Goal: Task Accomplishment & Management: Use online tool/utility

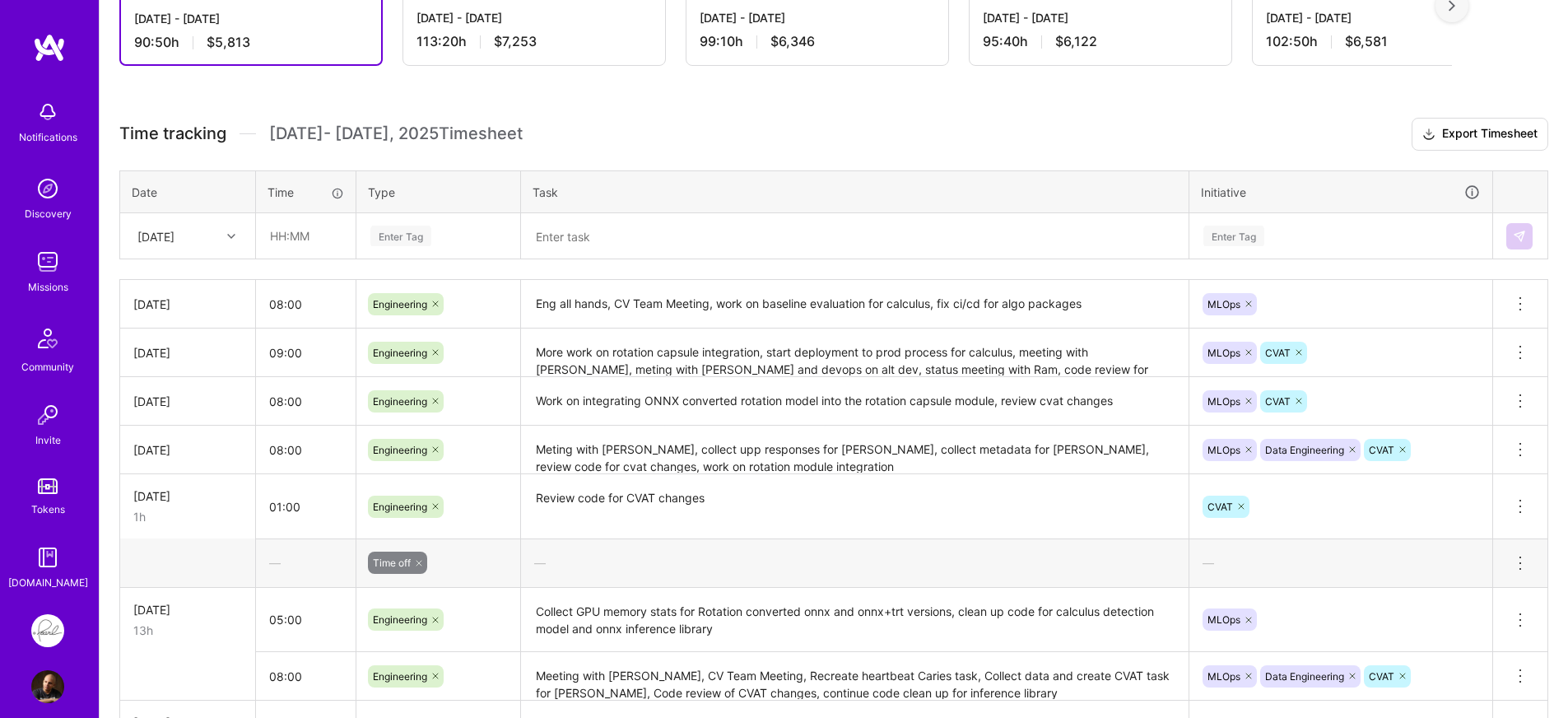
scroll to position [161, 0]
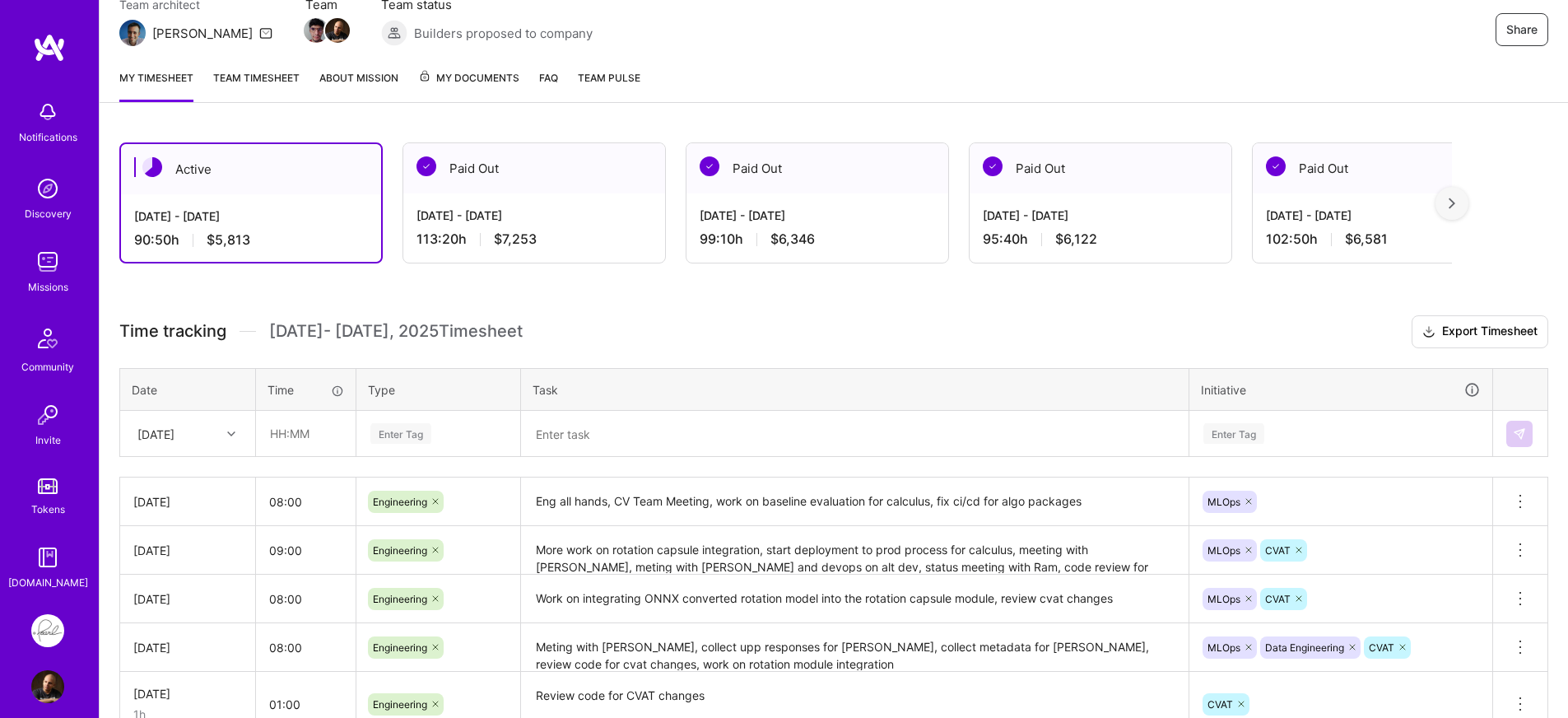
click at [230, 440] on div at bounding box center [233, 434] width 25 height 22
click at [194, 691] on div "[DATE]" at bounding box center [188, 691] width 134 height 30
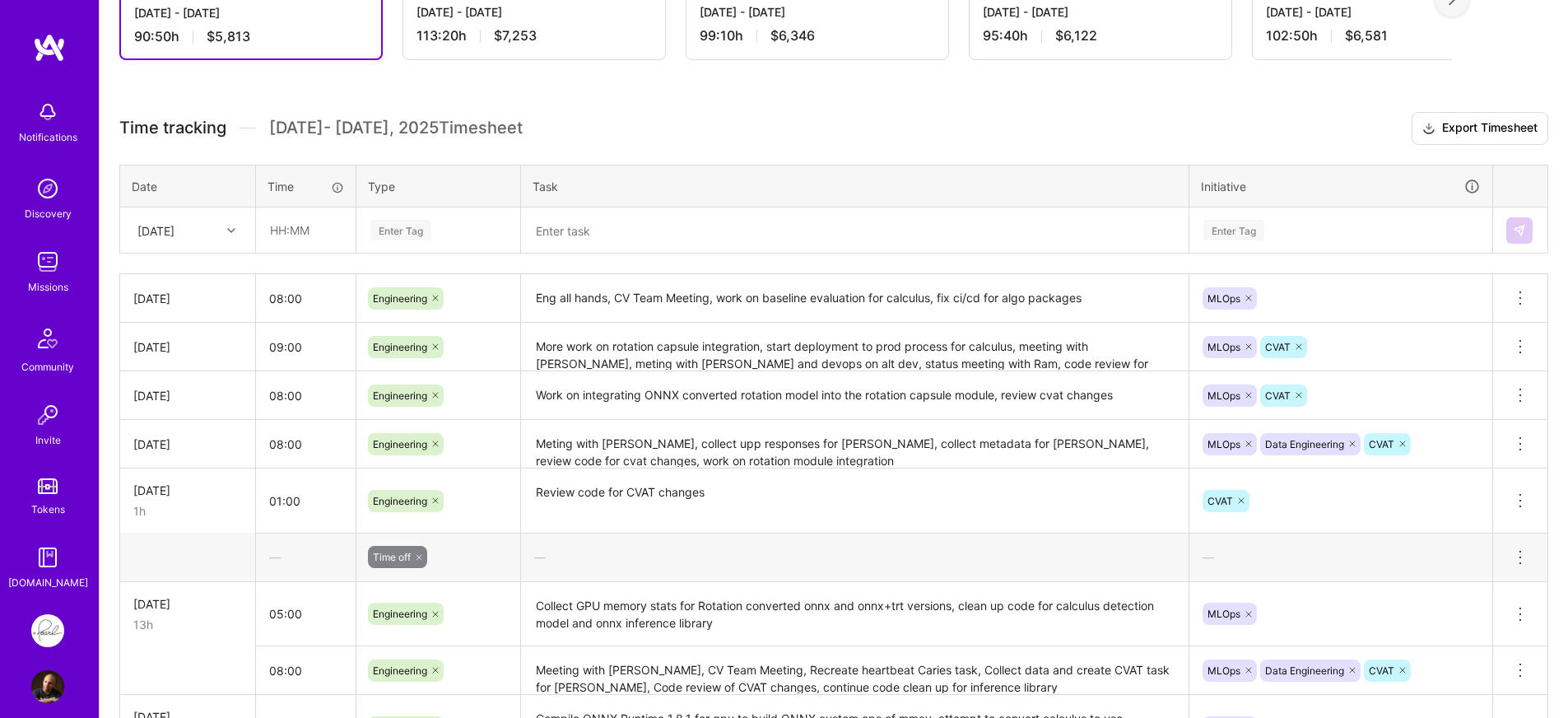
scroll to position [240, 0]
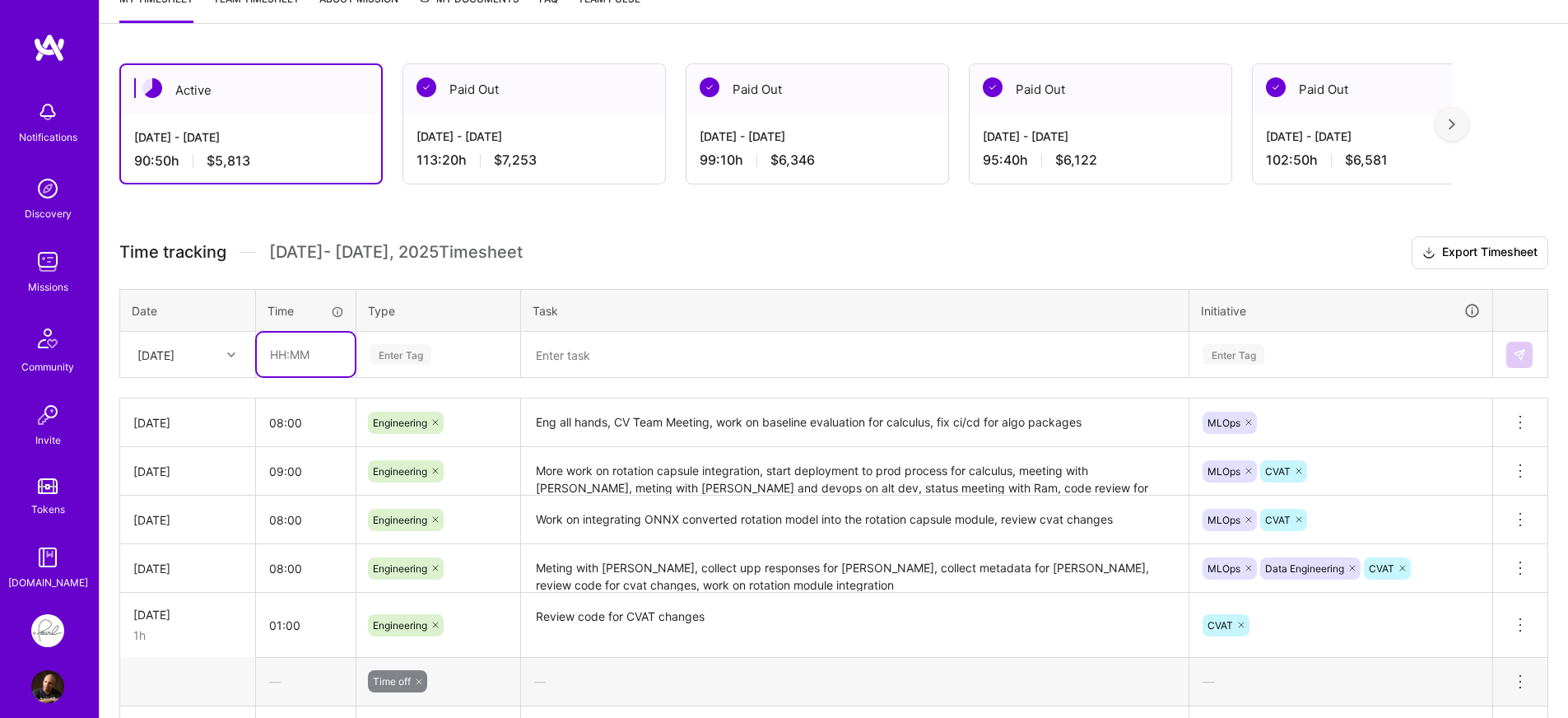
click at [307, 374] on input "text" at bounding box center [306, 355] width 98 height 43
type input "08:00"
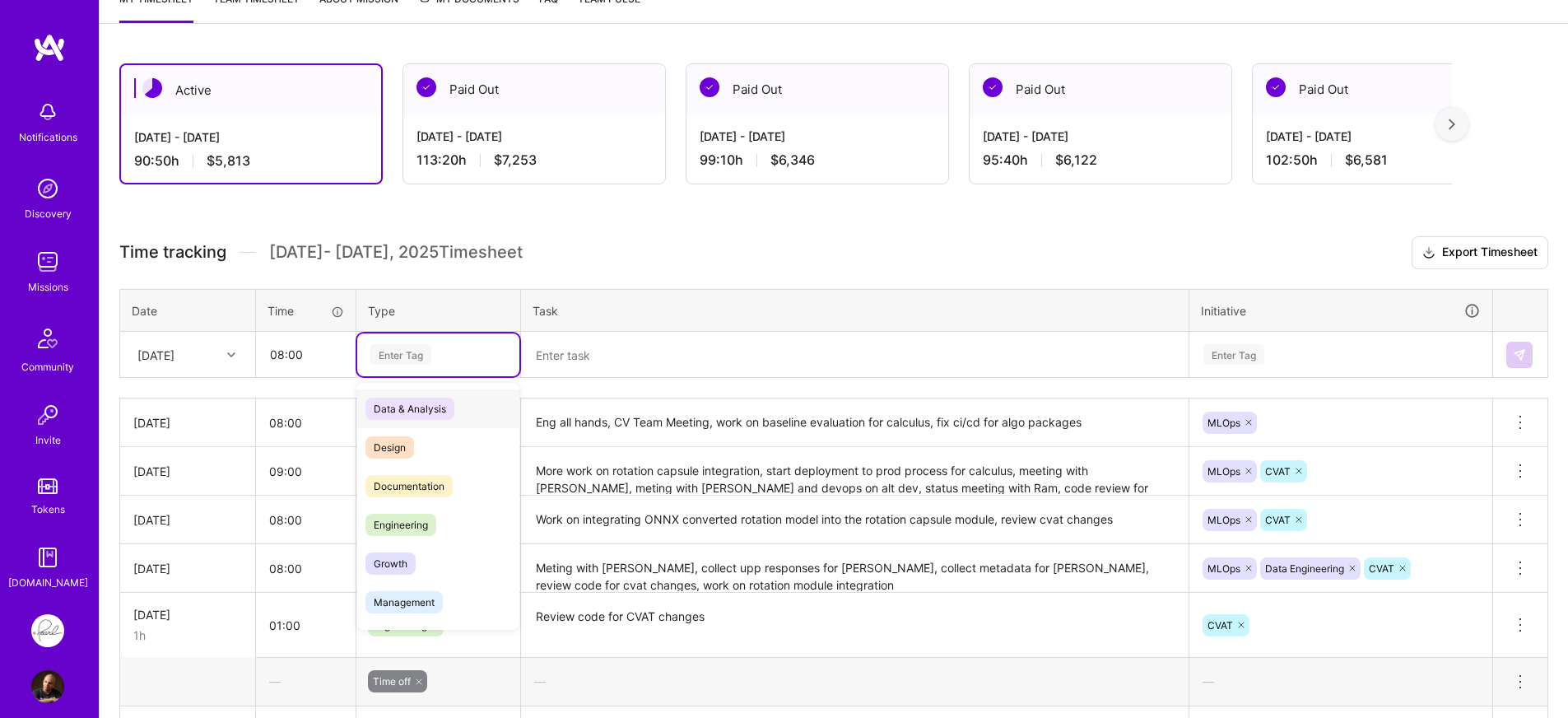
click at [425, 357] on div "Enter Tag" at bounding box center [401, 354] width 61 height 25
click at [422, 511] on div "Engineering" at bounding box center [438, 524] width 162 height 39
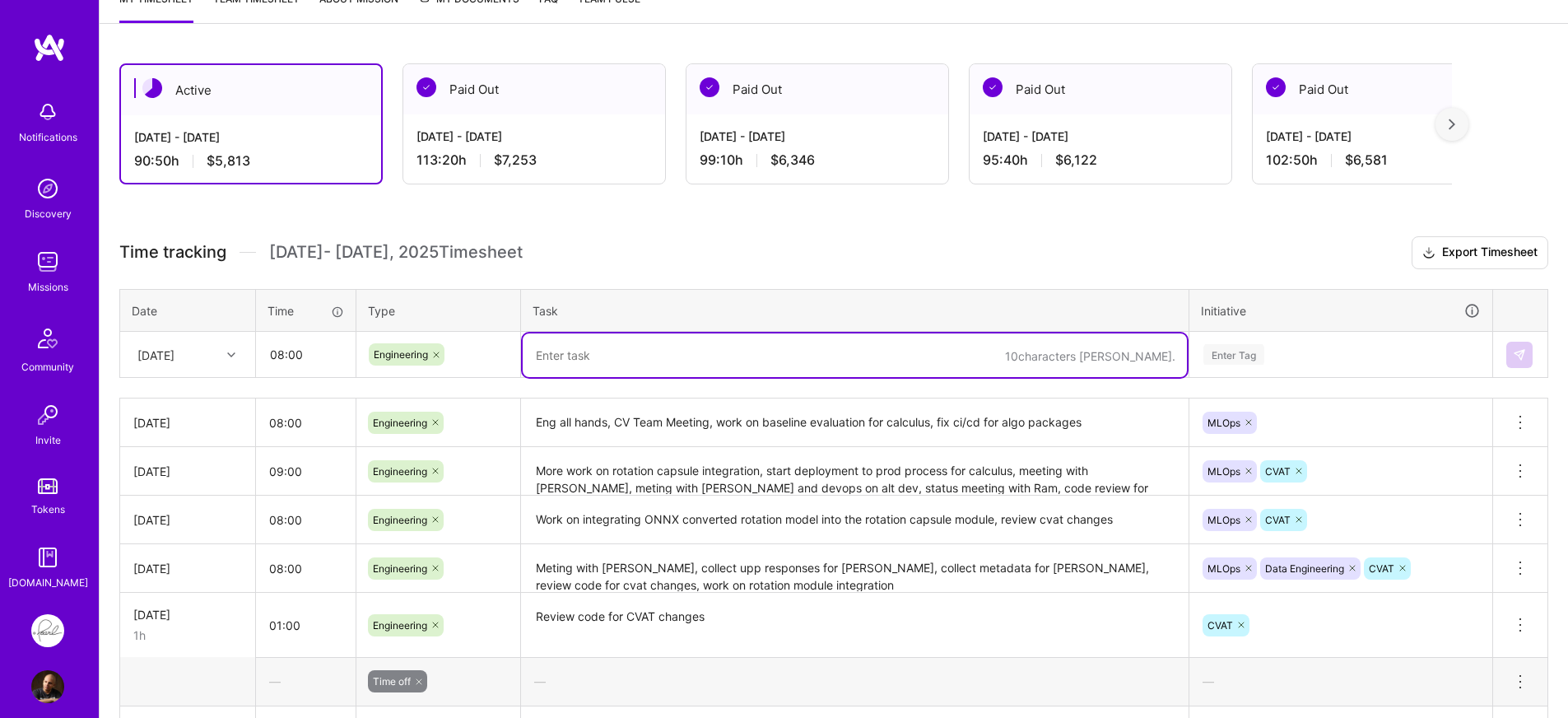
click at [579, 360] on textarea at bounding box center [855, 355] width 664 height 43
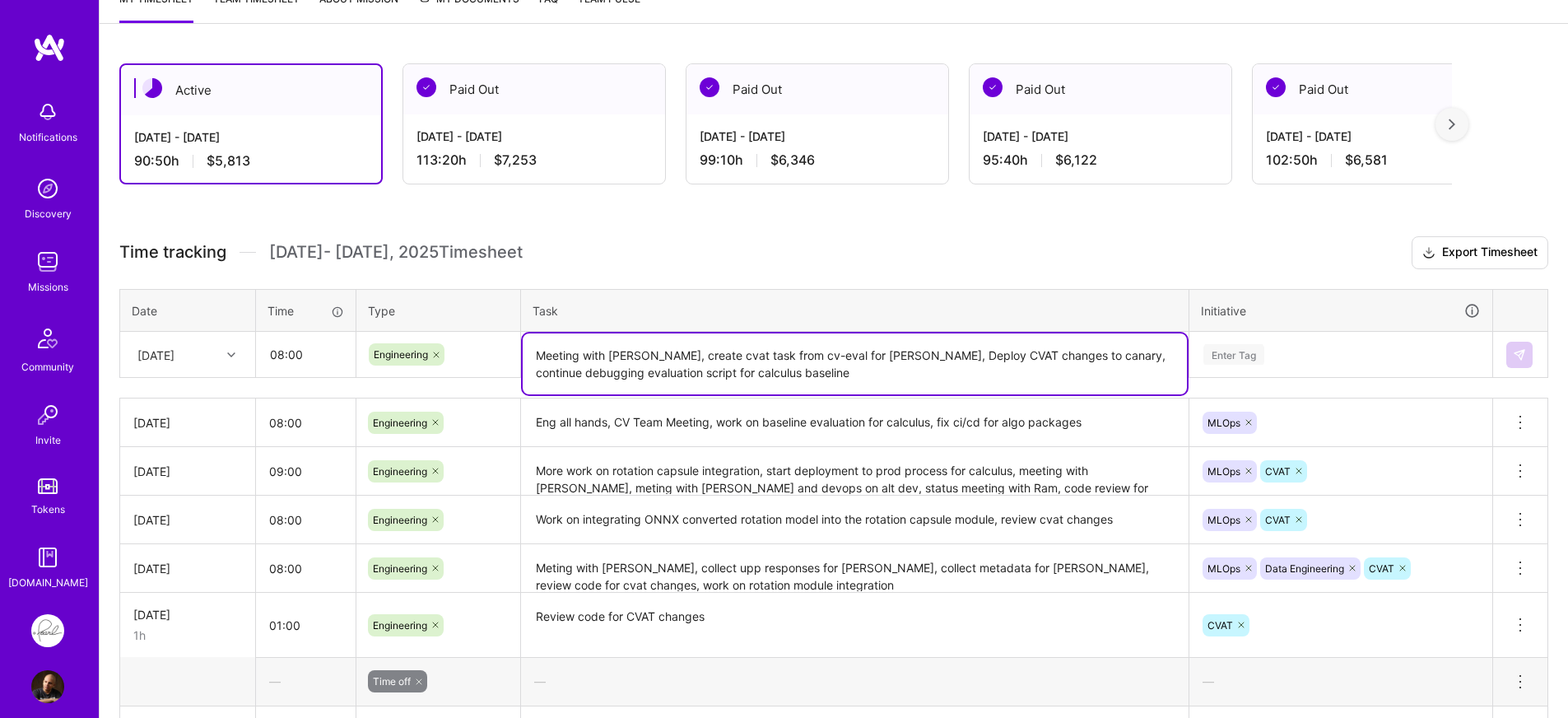
type textarea "Meeting with [PERSON_NAME], create cvat task from cv-eval for [PERSON_NAME], De…"
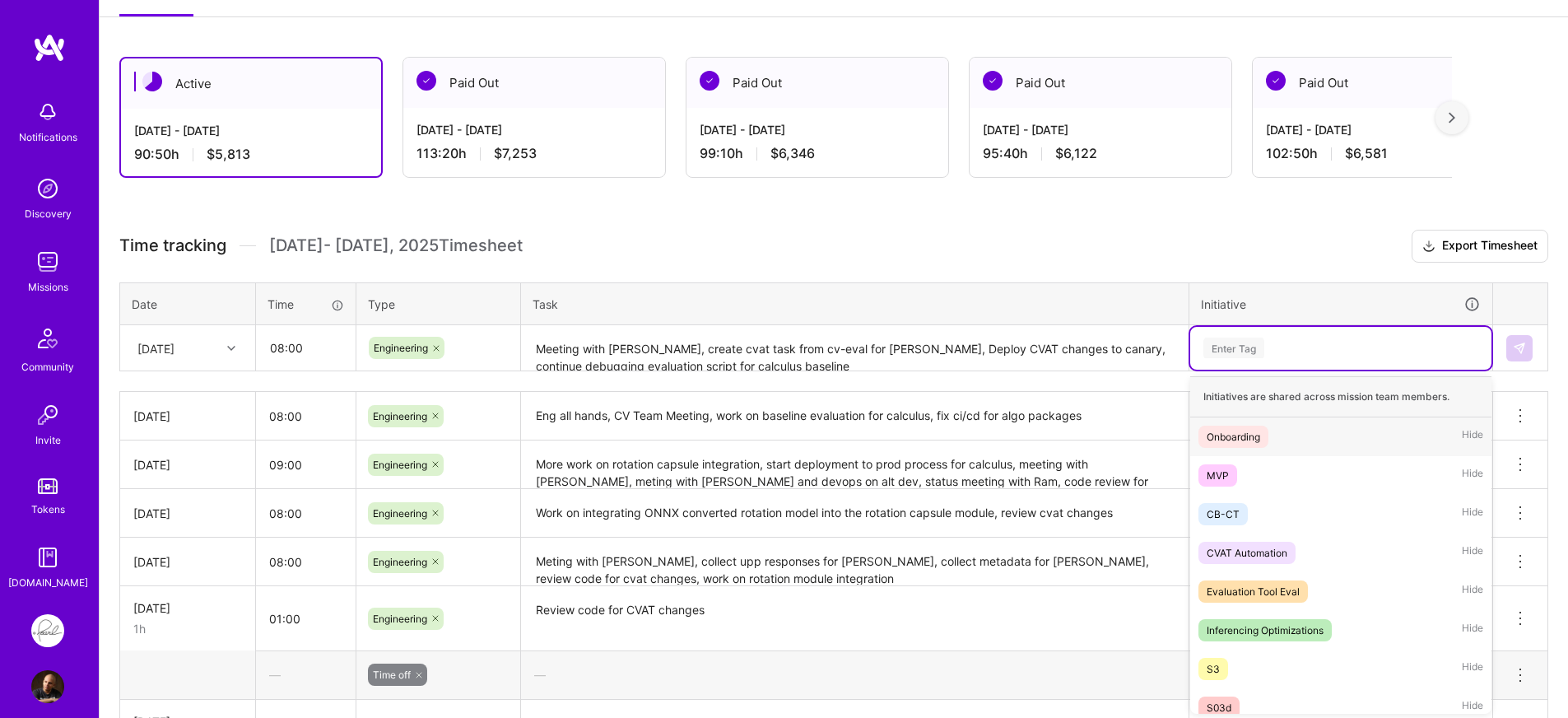
click at [1370, 362] on div "Enter Tag" at bounding box center [1340, 348] width 301 height 43
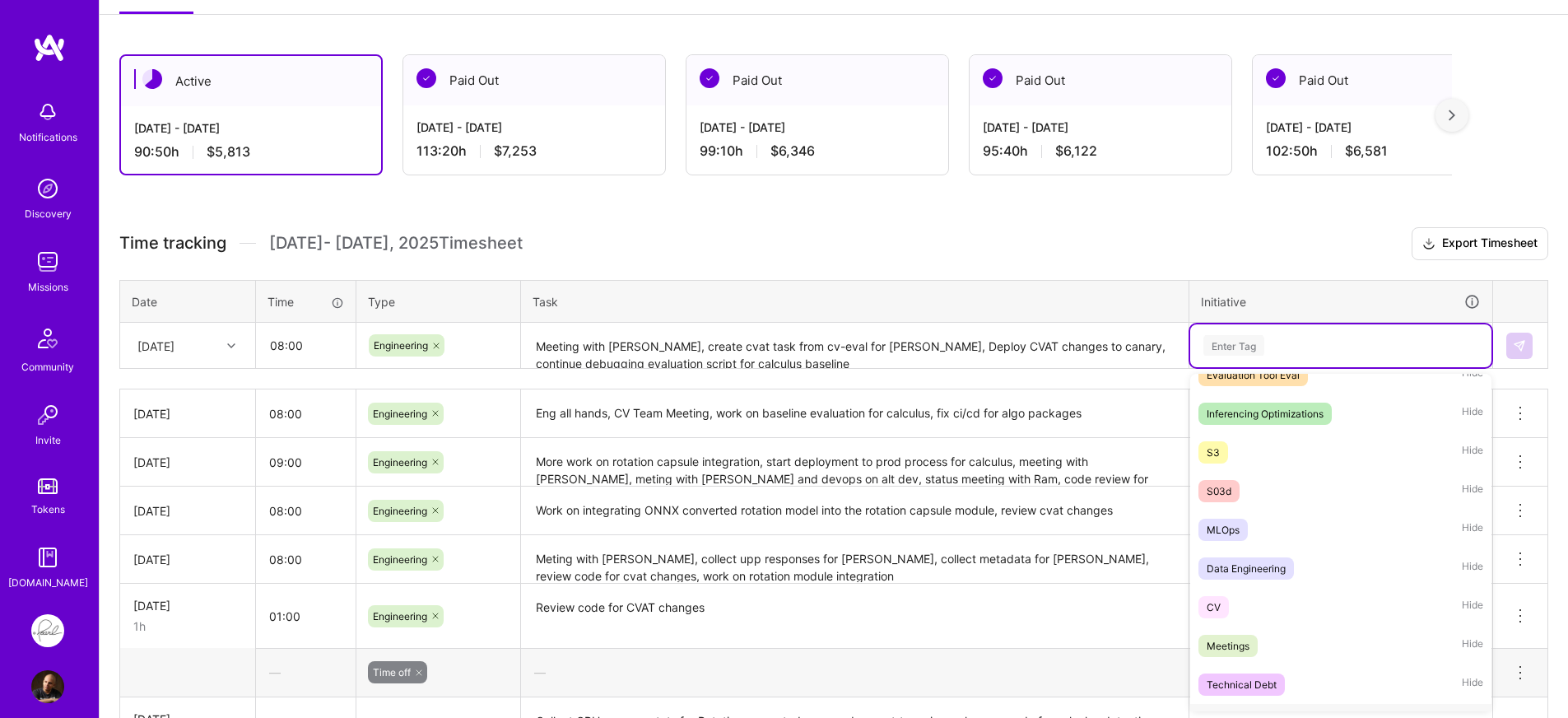
scroll to position [211, 0]
click at [1312, 574] on div "Data Engineering Hide" at bounding box center [1340, 571] width 301 height 39
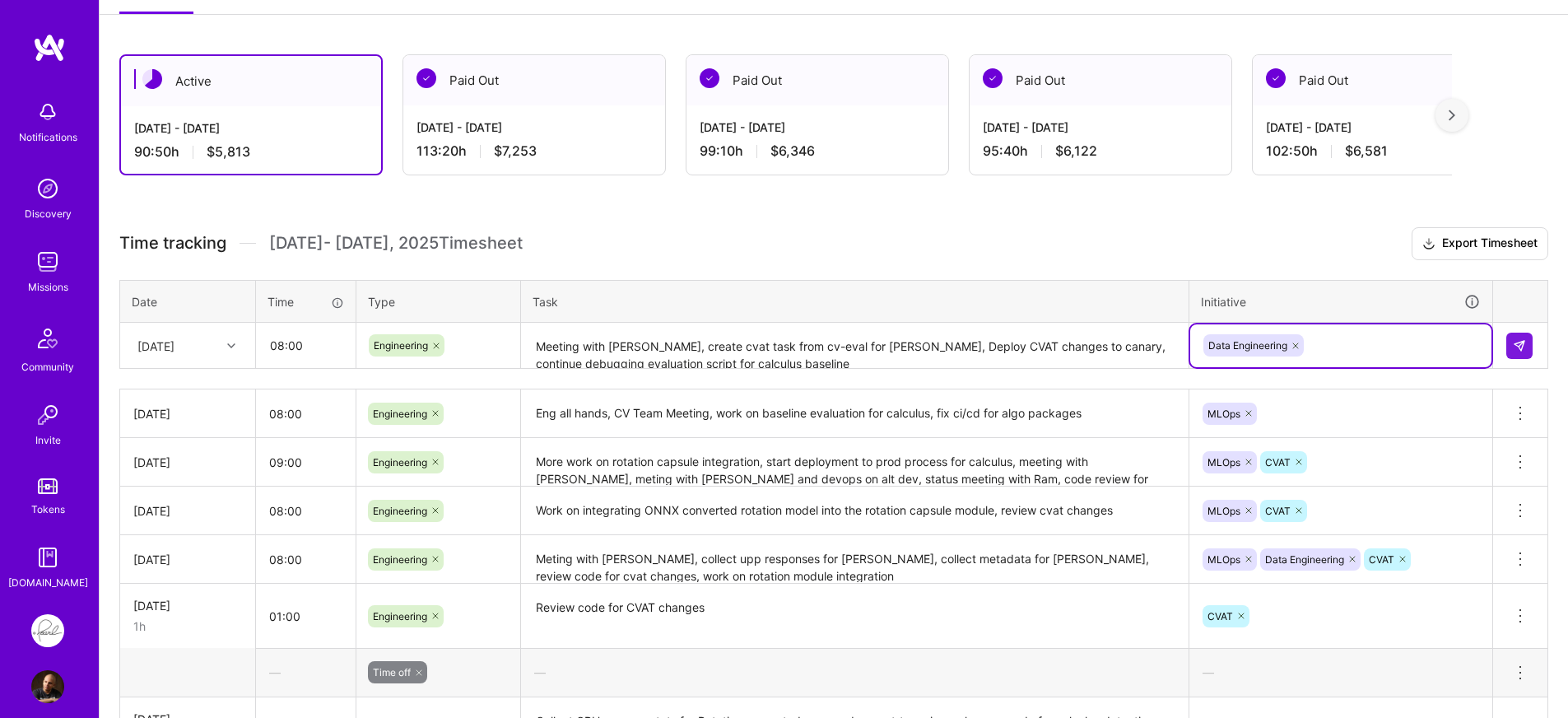
click at [1361, 348] on div "Data Engineering" at bounding box center [1341, 345] width 278 height 25
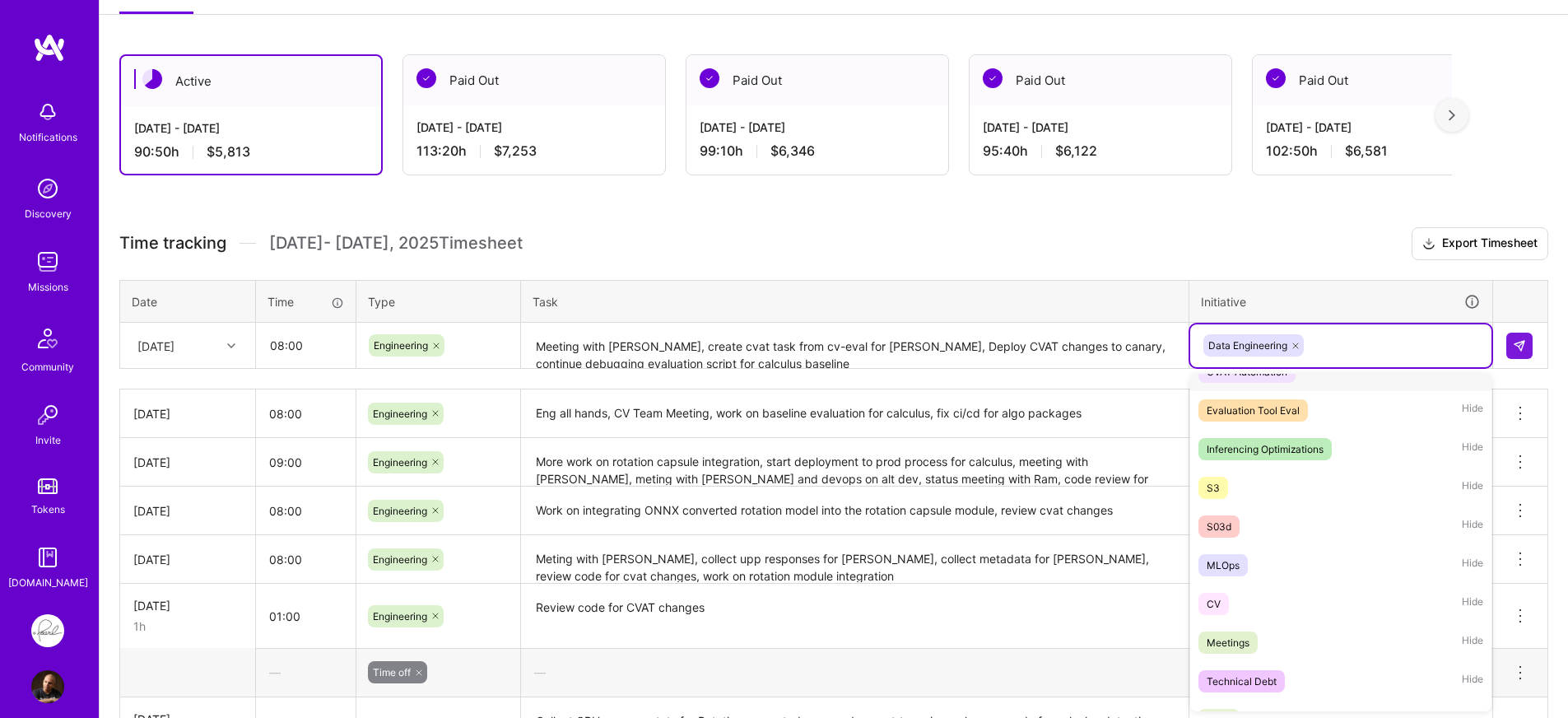
scroll to position [198, 0]
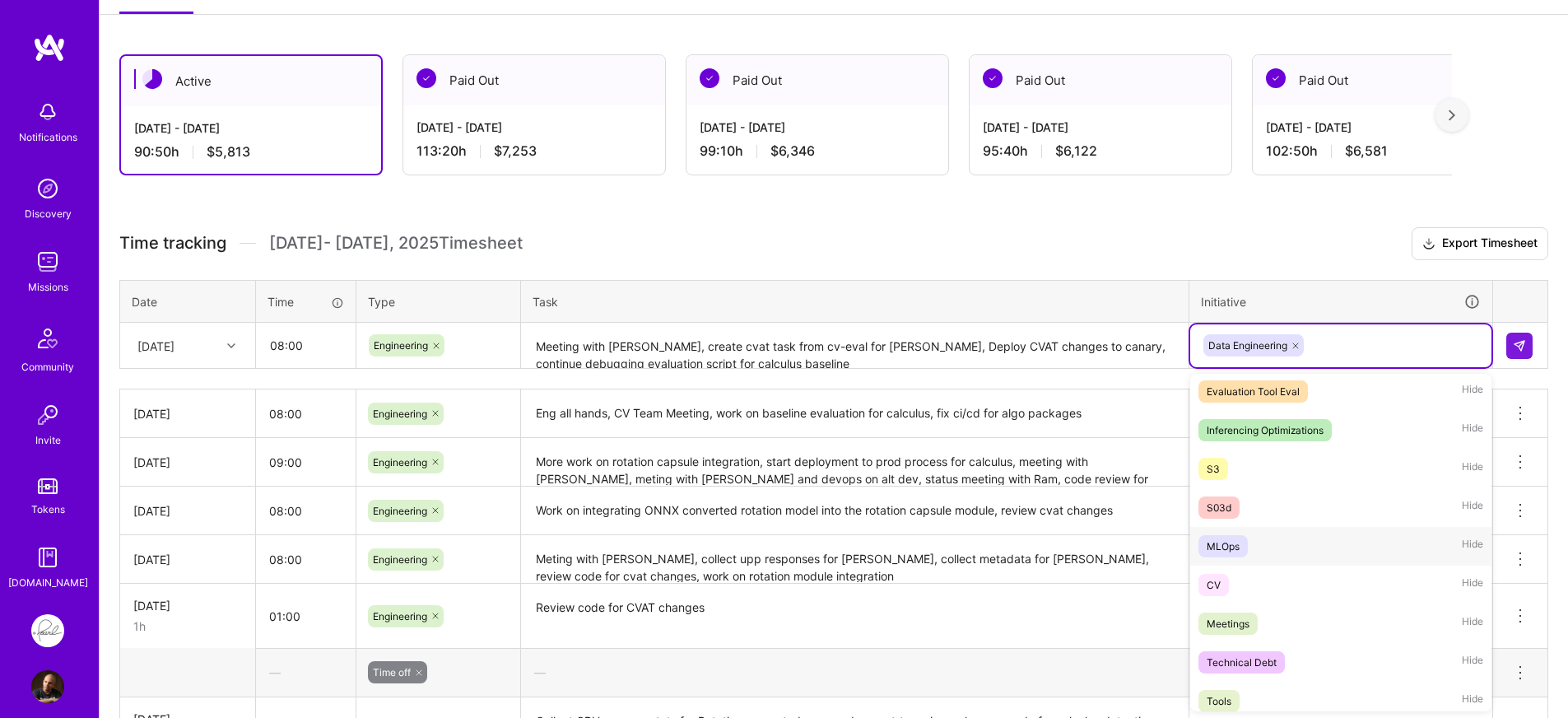
click at [1303, 550] on div "MLOps Hide" at bounding box center [1340, 546] width 301 height 39
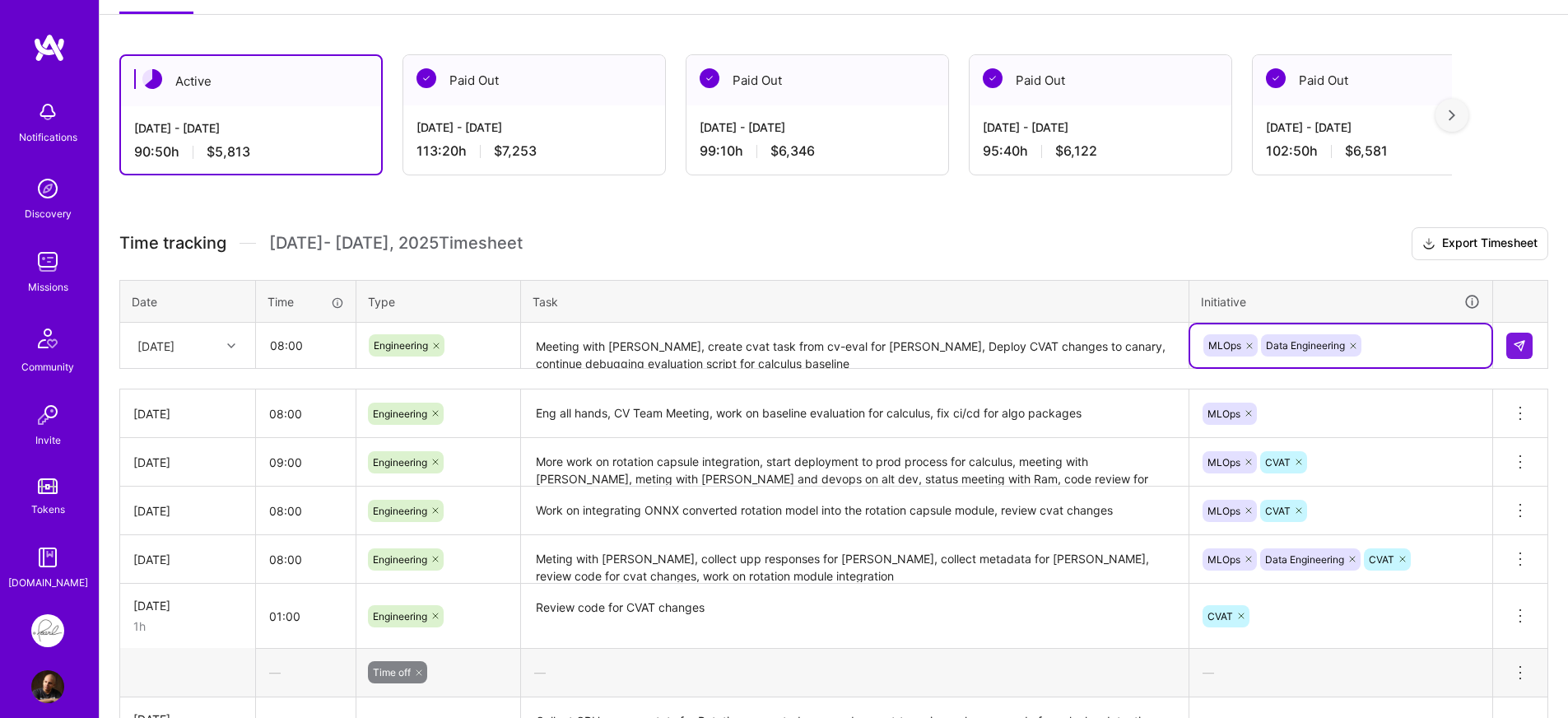
click at [1417, 344] on div "MLOps Data Engineering" at bounding box center [1341, 345] width 278 height 25
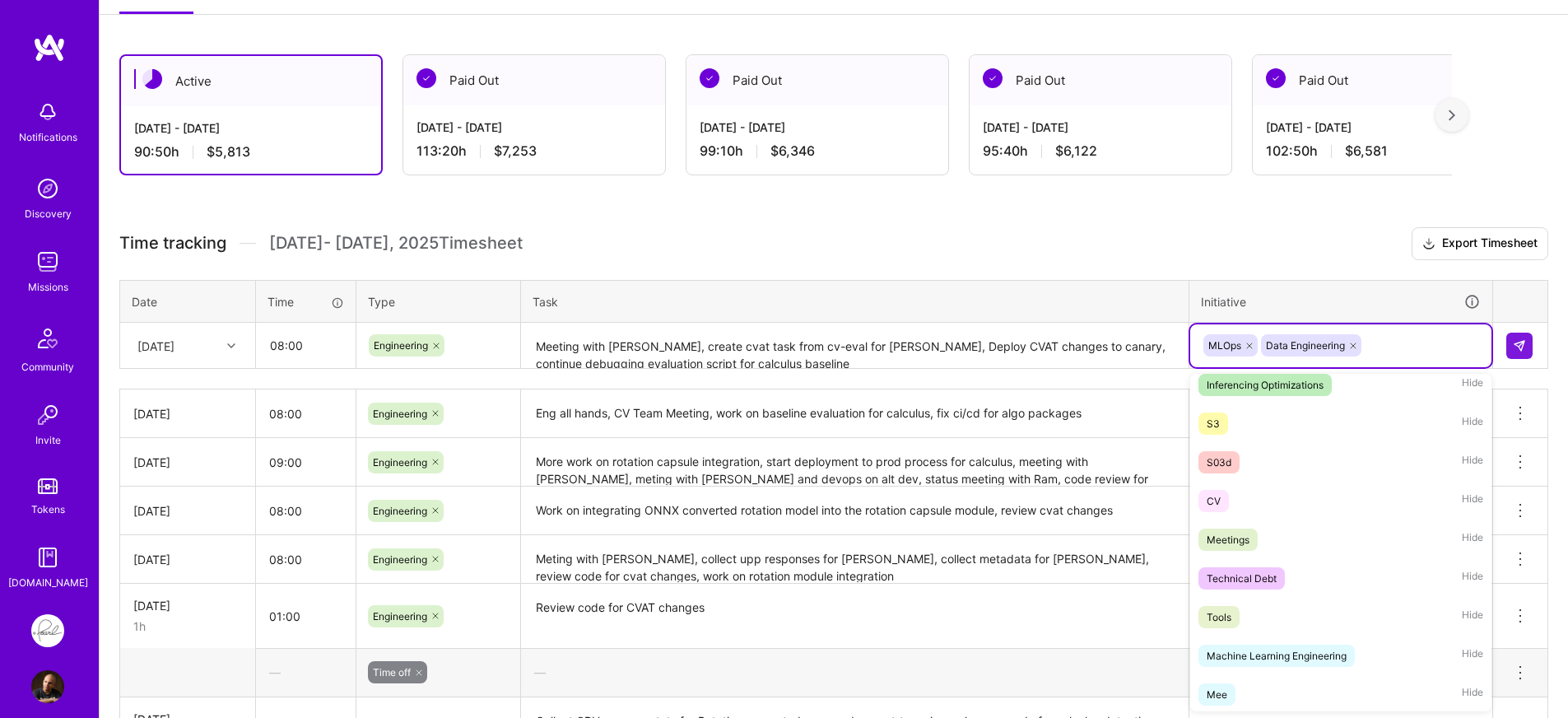
scroll to position [487, 0]
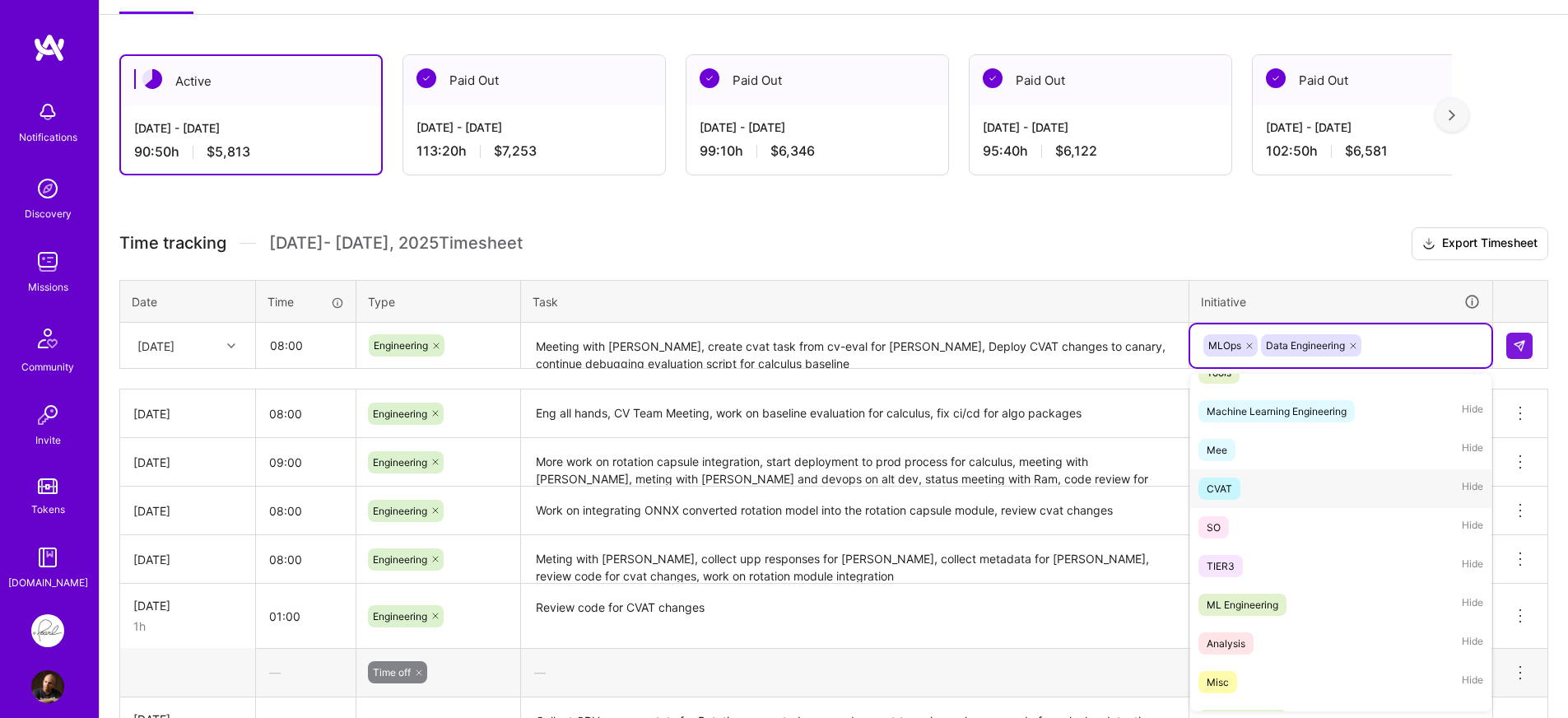
click at [1315, 490] on div "CVAT Hide" at bounding box center [1340, 488] width 301 height 39
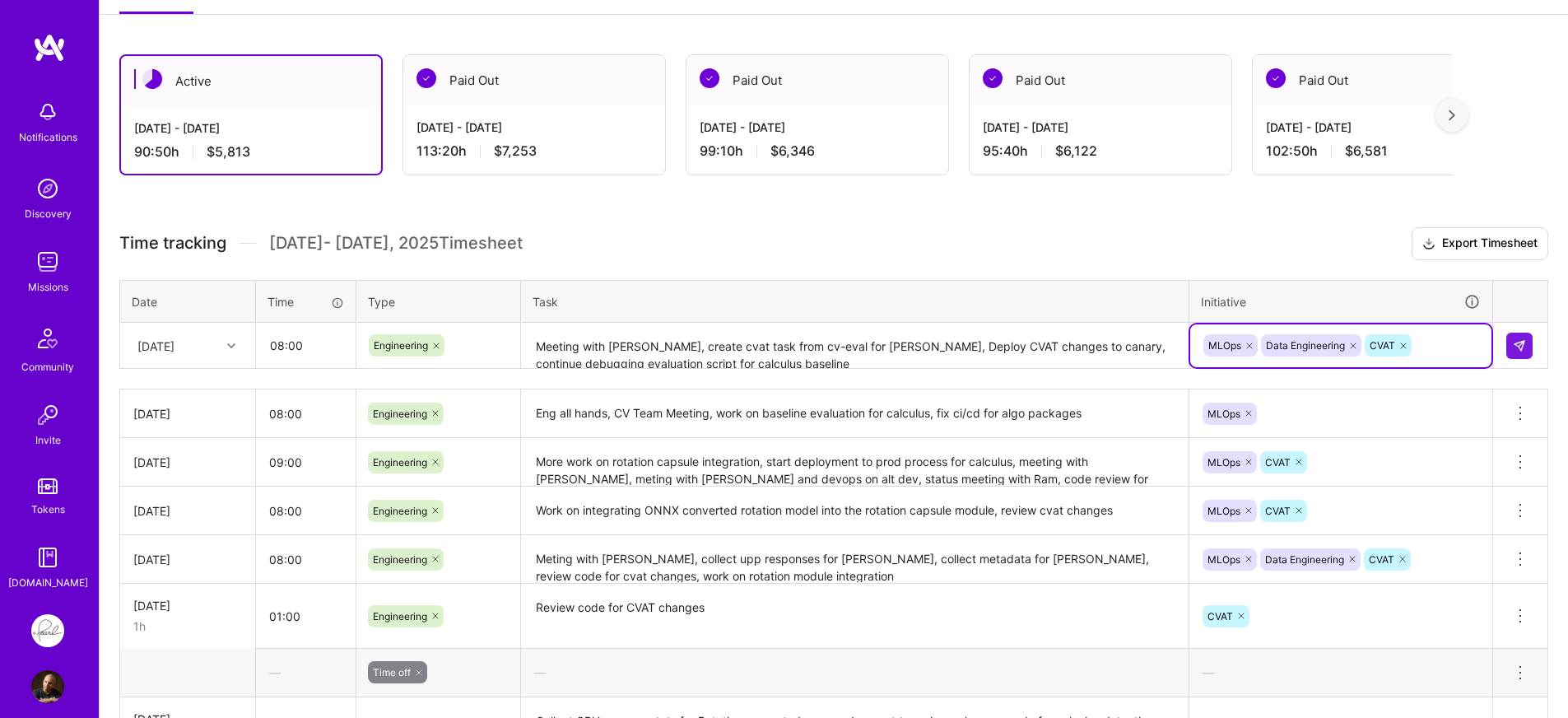
click at [717, 347] on textarea "Meeting with [PERSON_NAME], create cvat task from cv-eval for [PERSON_NAME], De…" at bounding box center [855, 346] width 664 height 43
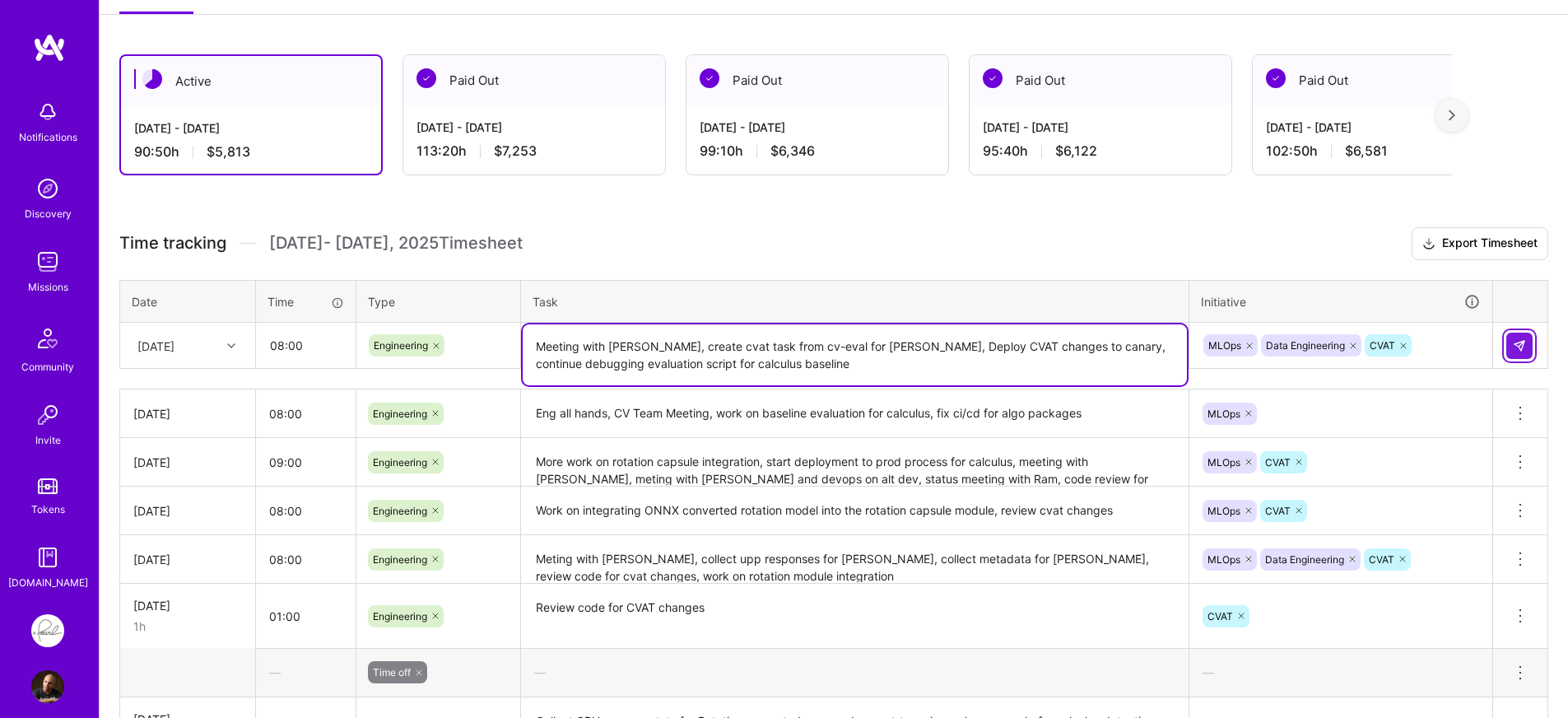
click at [1527, 344] on button at bounding box center [1520, 346] width 26 height 26
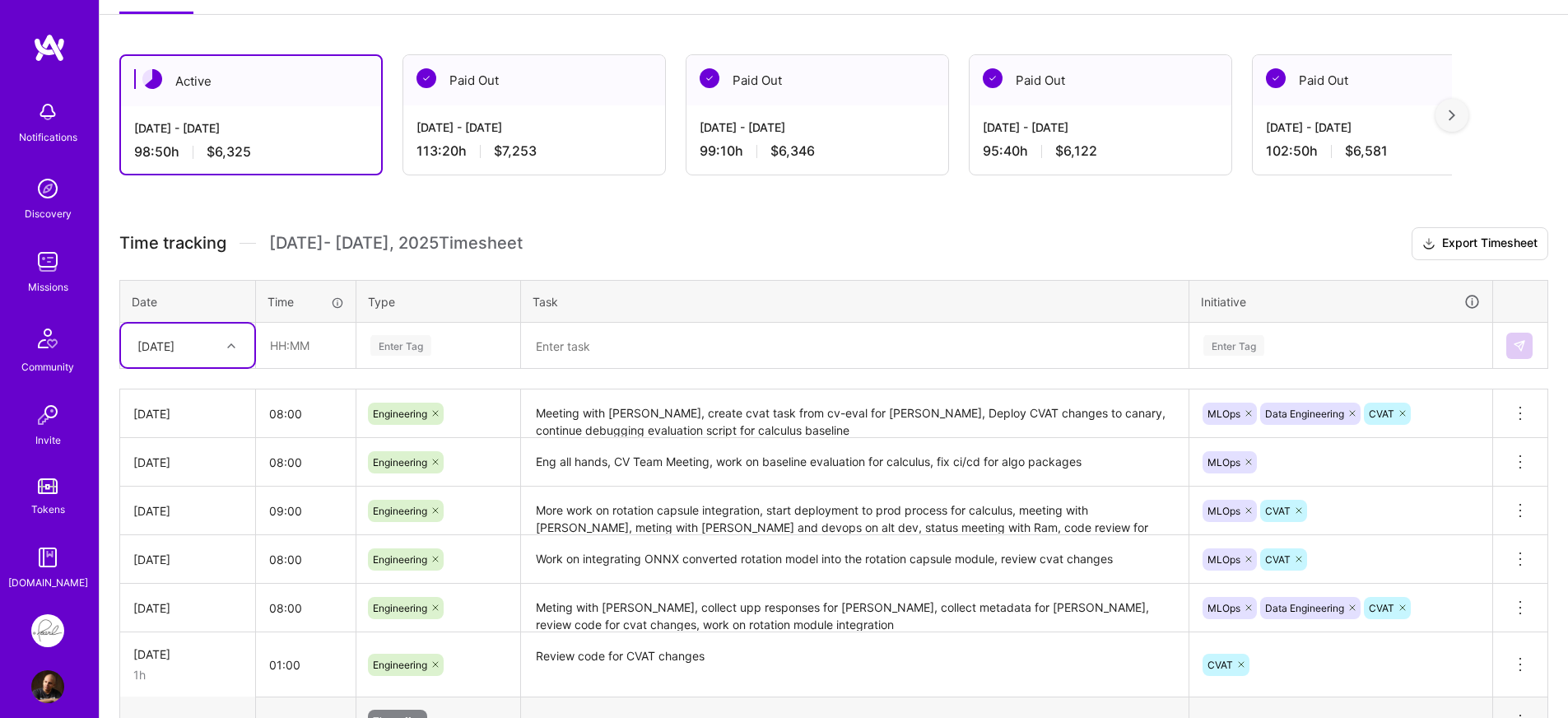
click at [1444, 243] on button "Export Timesheet" at bounding box center [1480, 244] width 136 height 33
click at [878, 218] on div "Active Sep 16 - Sep 30, 2025 98:50 h $6,325 Paid Out Sep 1 - Sep 15, 2025 113:2…" at bounding box center [833, 704] width 1468 height 1338
click at [855, 236] on h3 "Time tracking [DATE] - [DATE] Timesheet Export Timesheet" at bounding box center [833, 244] width 1429 height 33
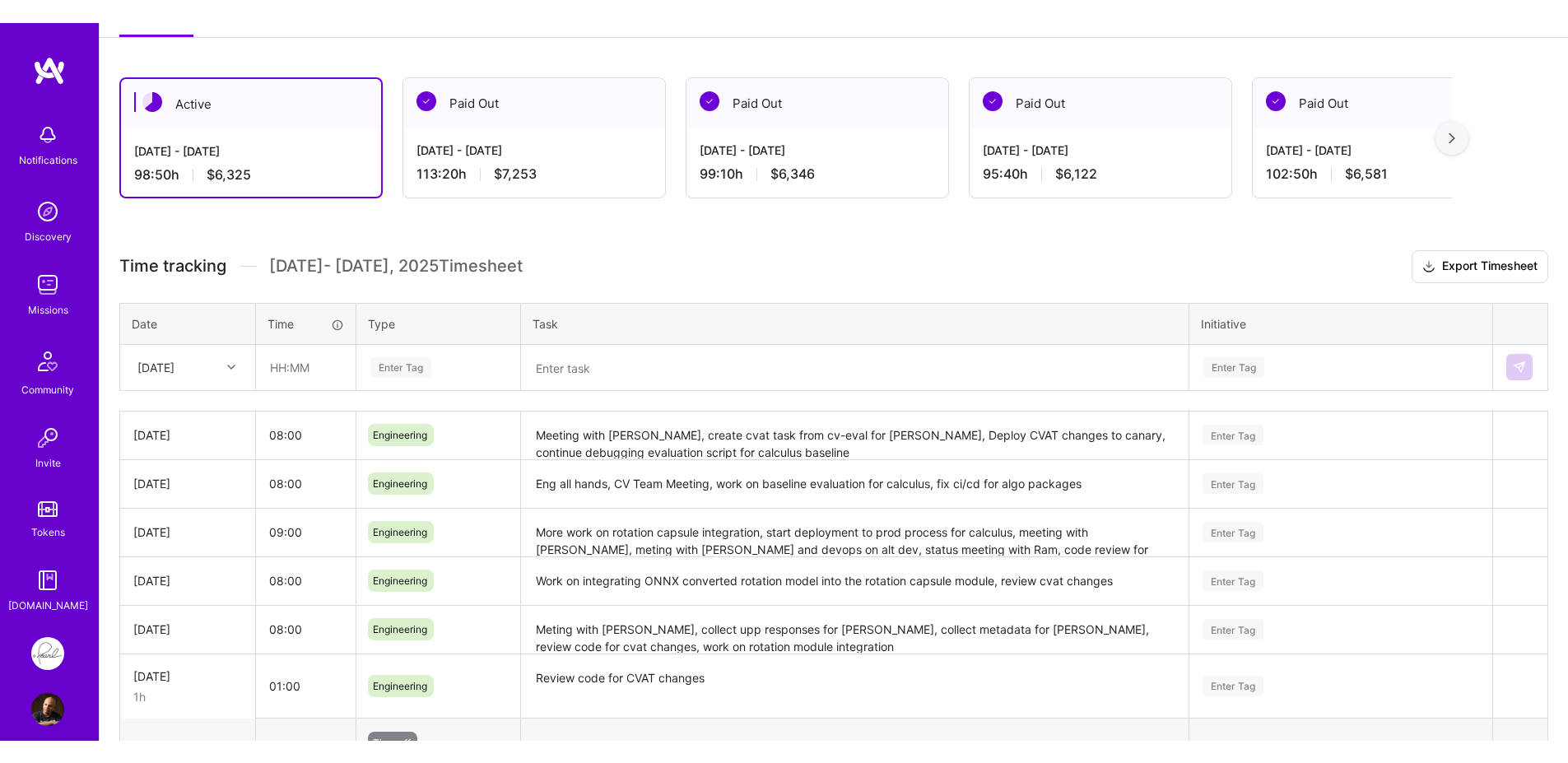
scroll to position [248, 0]
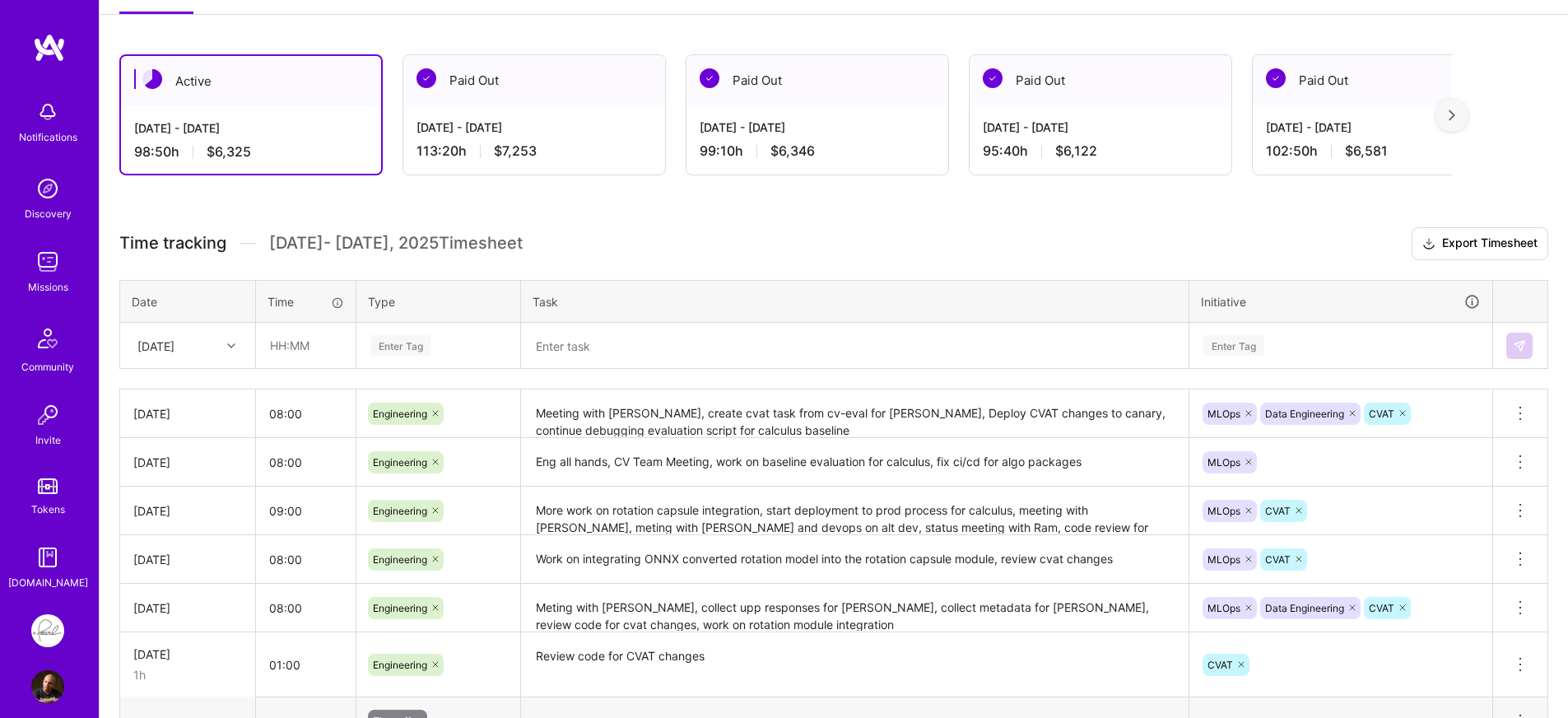
click at [847, 238] on h3 "Time tracking [DATE] - [DATE] Timesheet Export Timesheet" at bounding box center [833, 244] width 1429 height 33
